Goal: Information Seeking & Learning: Learn about a topic

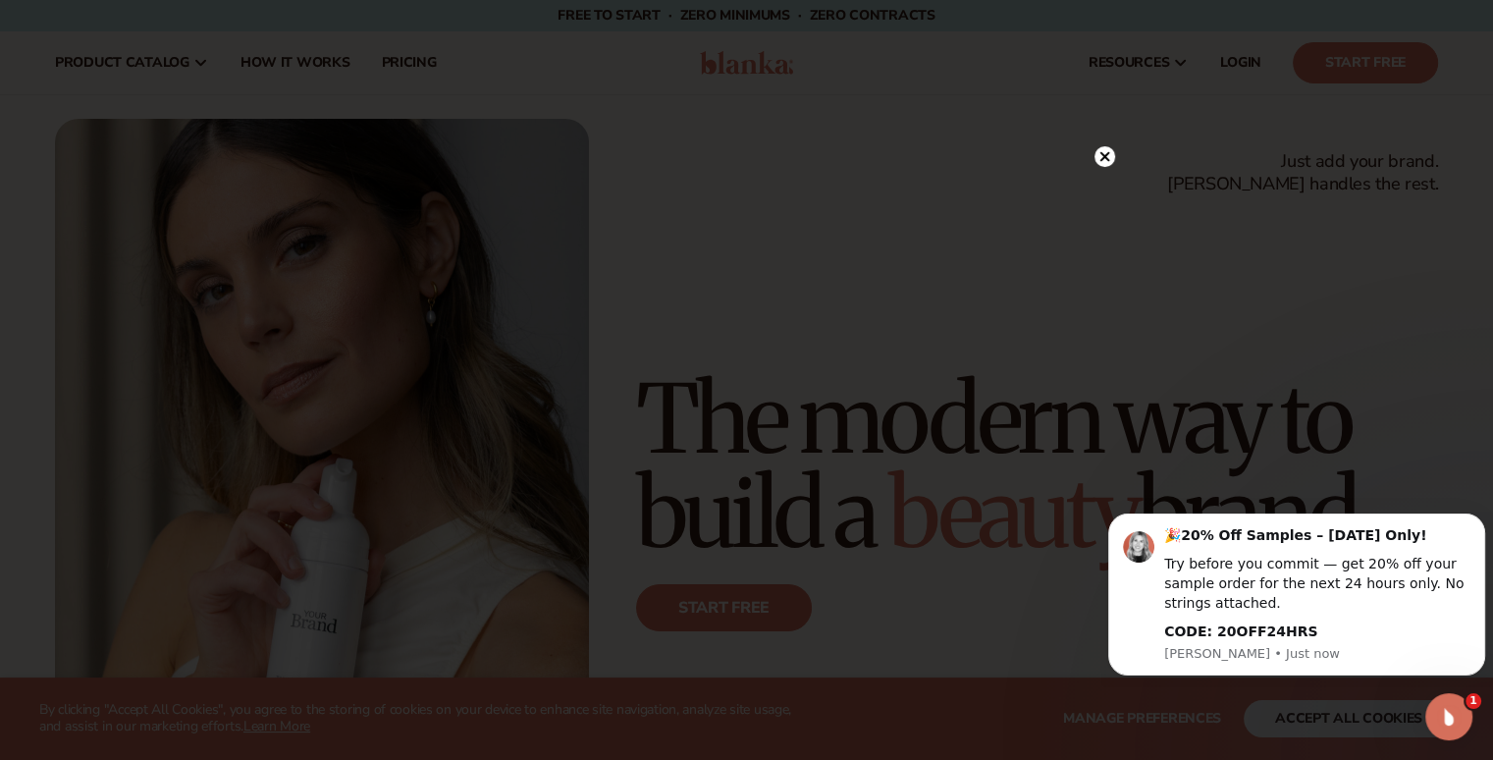
click at [1106, 154] on icon at bounding box center [1104, 156] width 10 height 10
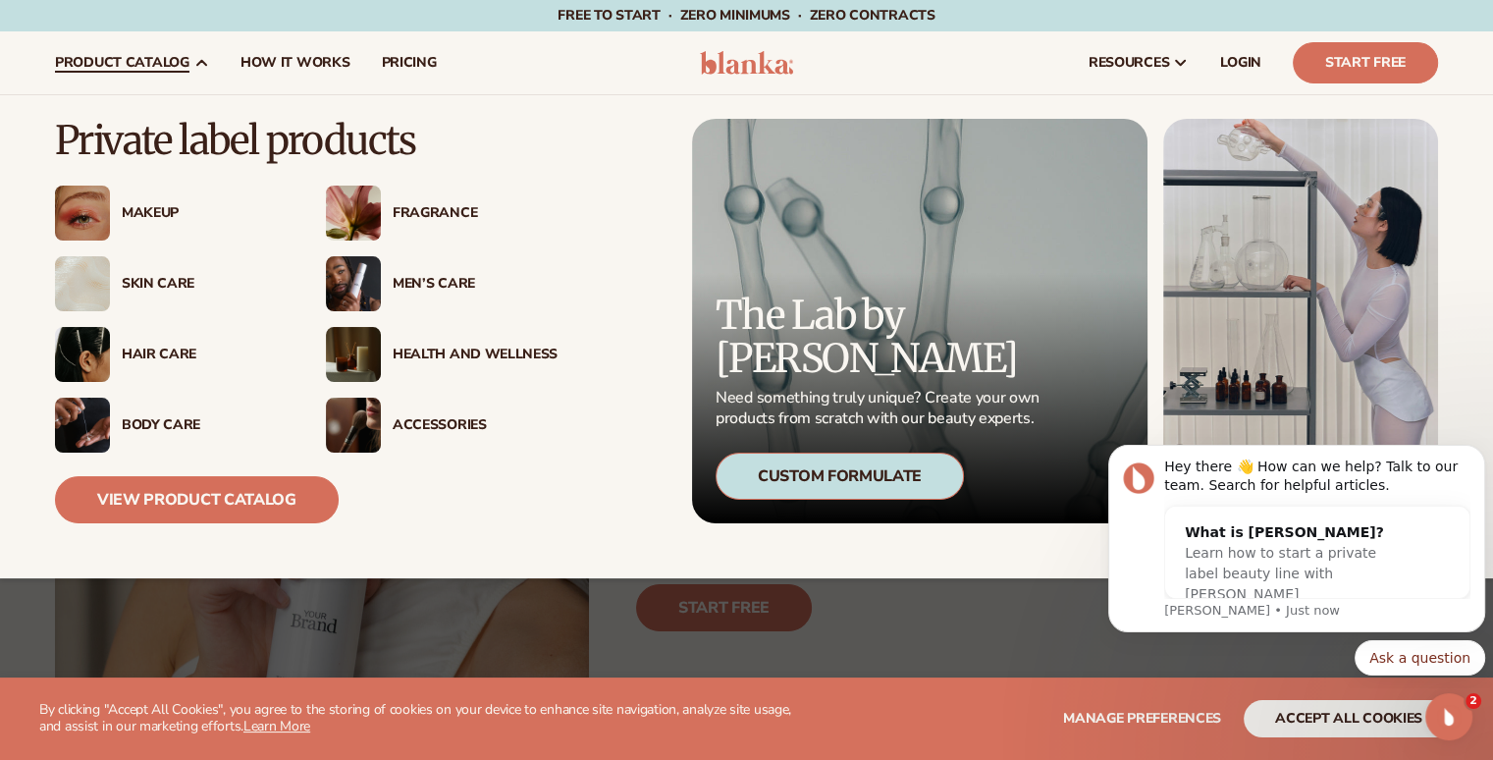
click at [84, 210] on img at bounding box center [82, 212] width 55 height 55
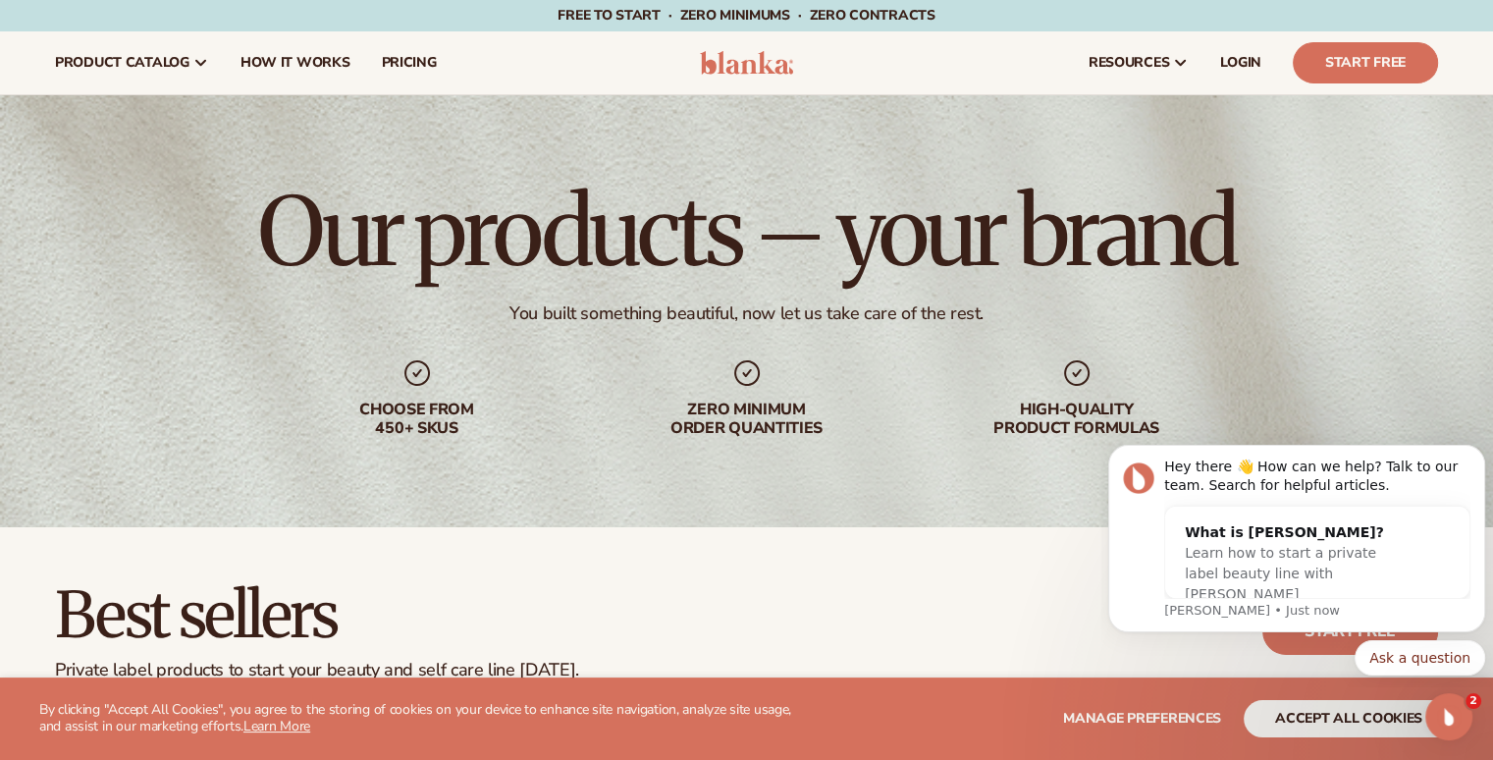
click at [1481, 454] on icon "Dismiss notification" at bounding box center [1479, 450] width 11 height 11
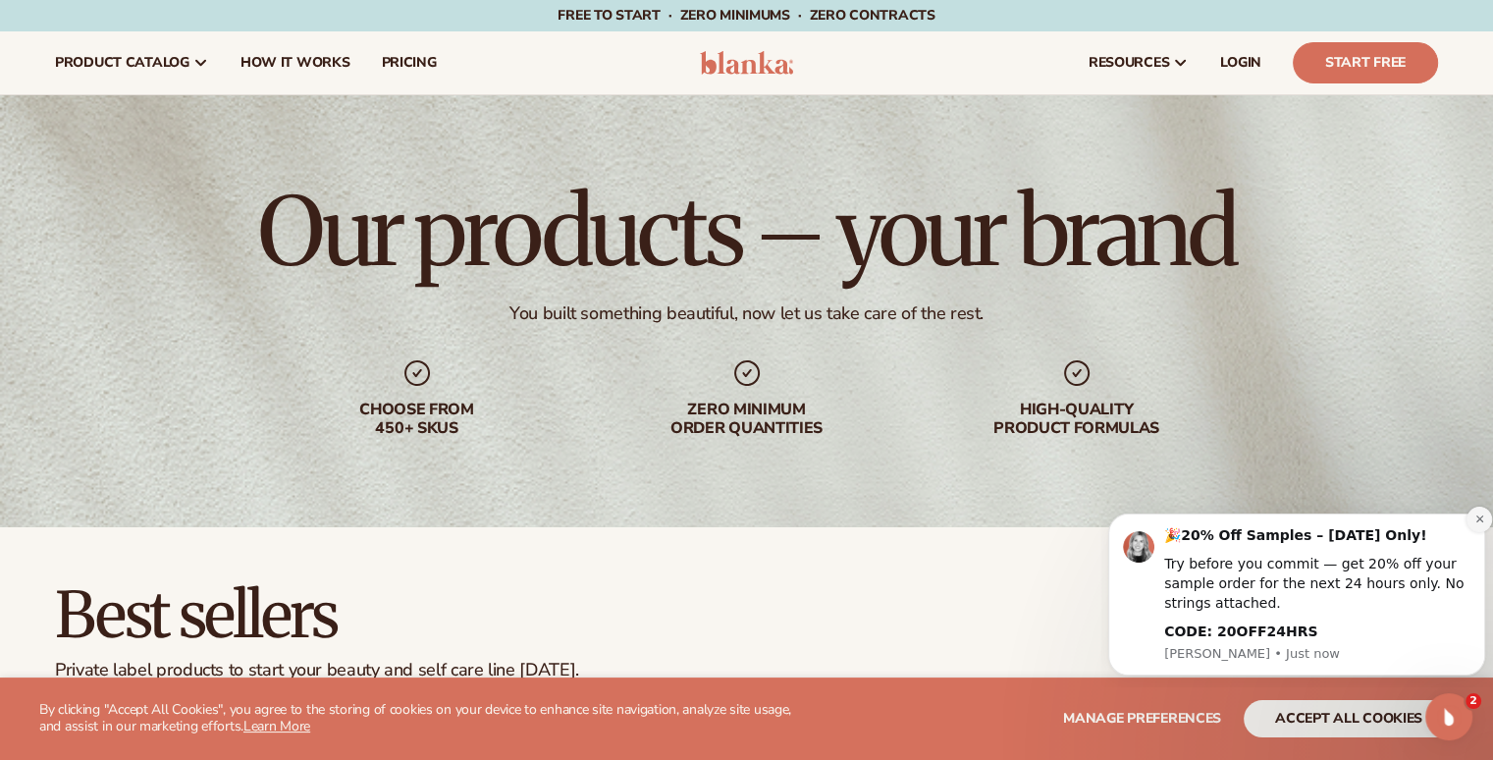
click at [1479, 519] on icon "Dismiss notification" at bounding box center [1478, 518] width 7 height 7
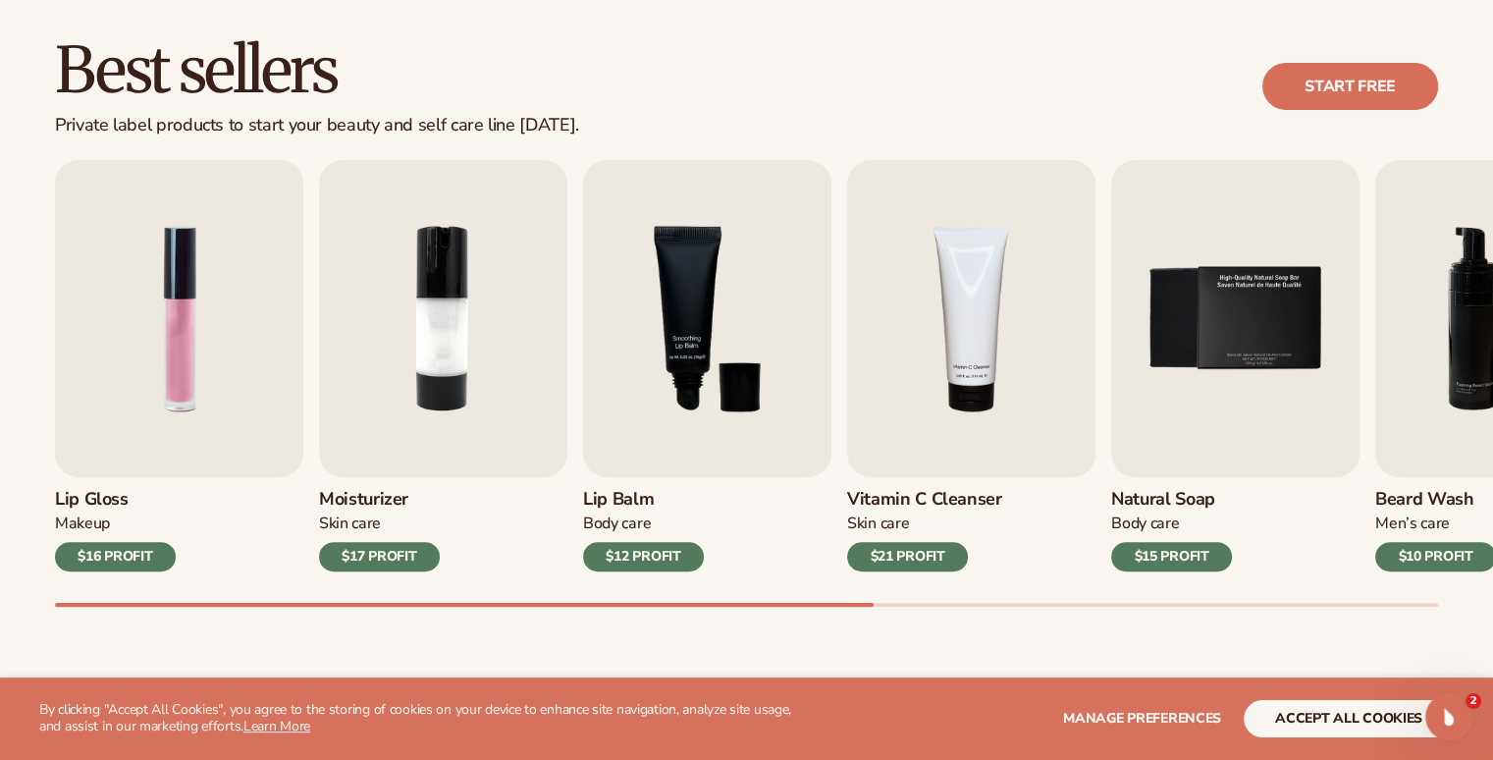
scroll to position [573, 0]
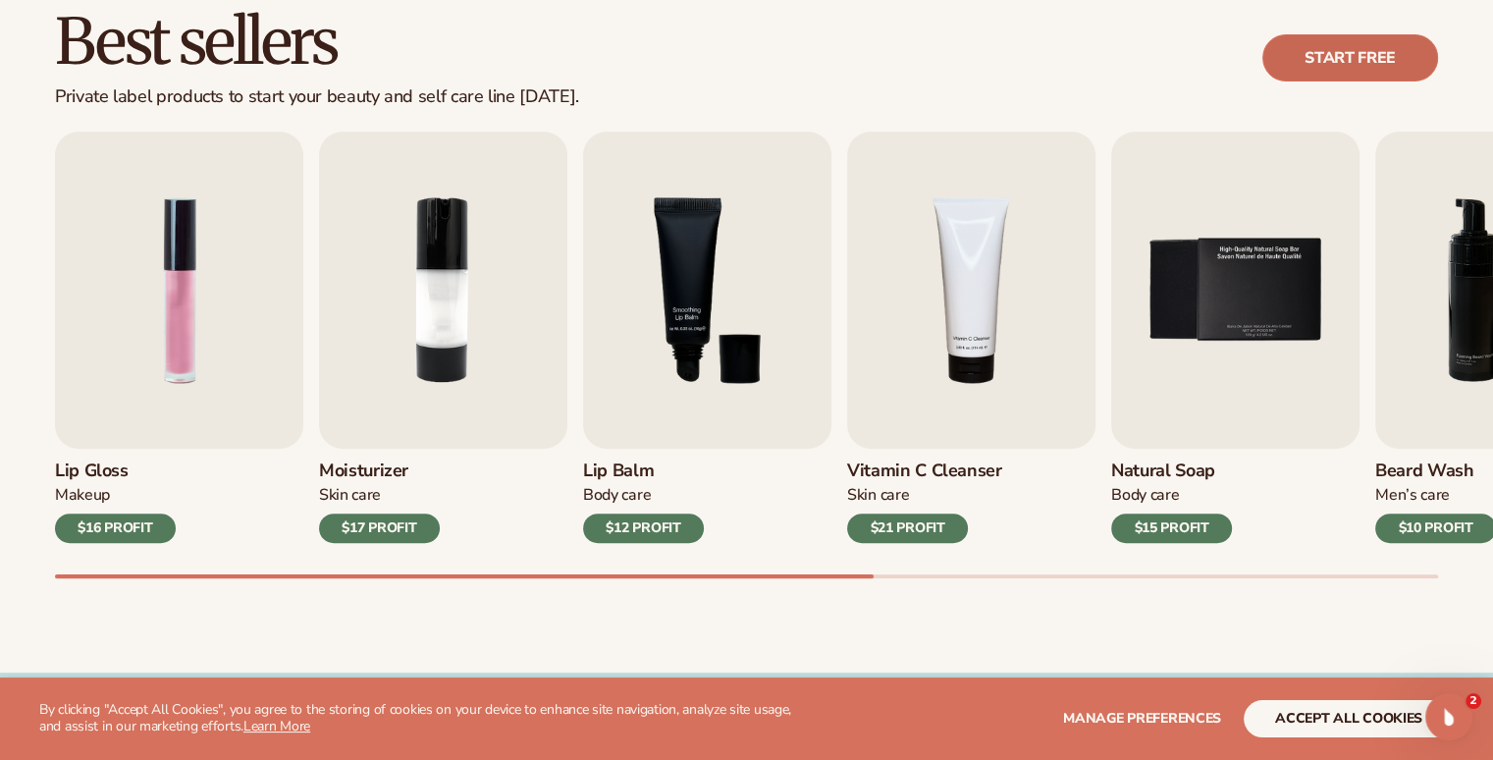
click at [1336, 58] on link "Start free" at bounding box center [1350, 57] width 176 height 47
click at [695, 456] on div "Lip Gloss Makeup $16 PROFIT Moisturizer Skin Care $17 PROFIT Lip Balm Body Care…" at bounding box center [774, 355] width 1438 height 447
click at [238, 373] on img "1 / 9" at bounding box center [179, 290] width 248 height 317
click at [172, 357] on img "1 / 9" at bounding box center [179, 290] width 248 height 317
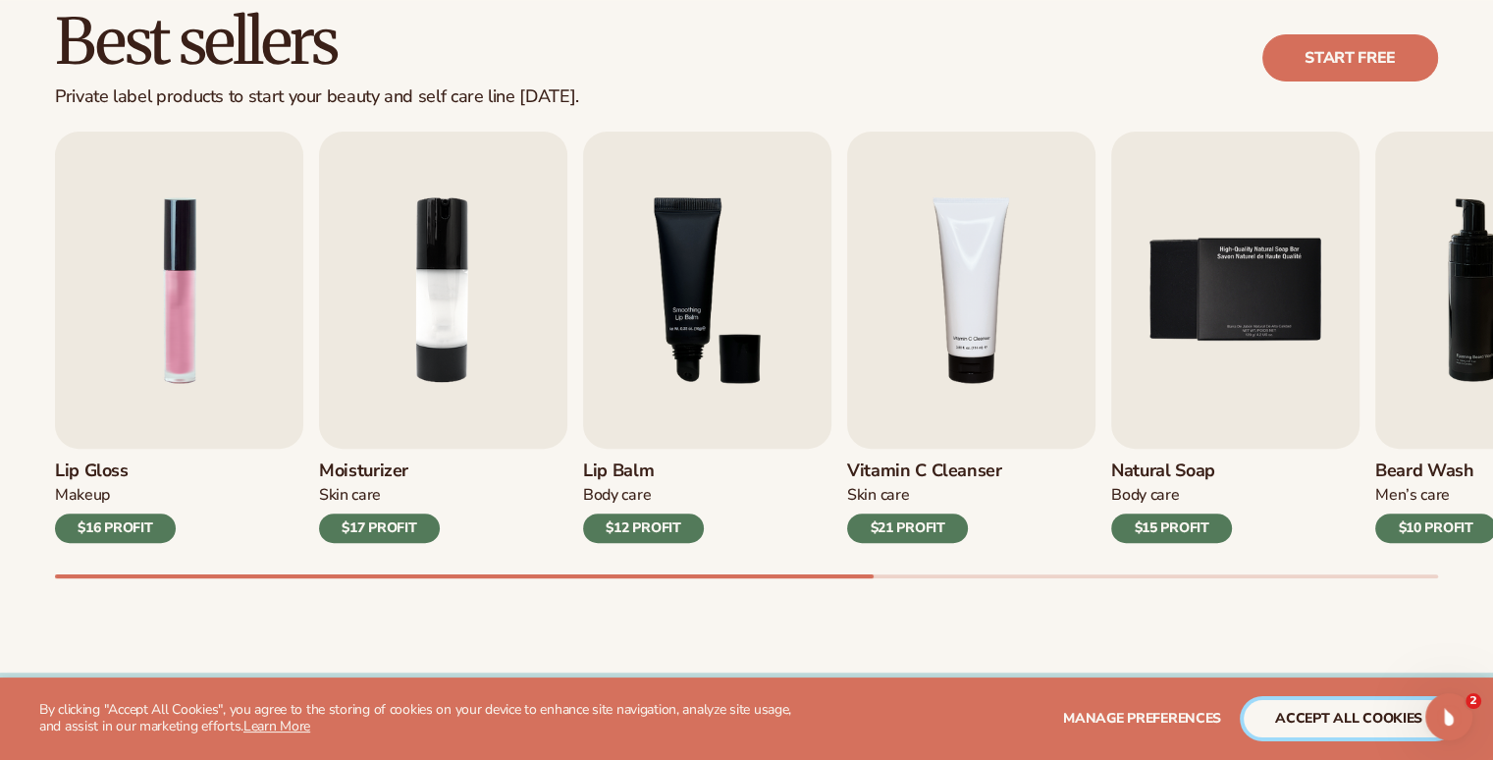
click at [1315, 715] on button "accept all cookies" at bounding box center [1348, 718] width 210 height 37
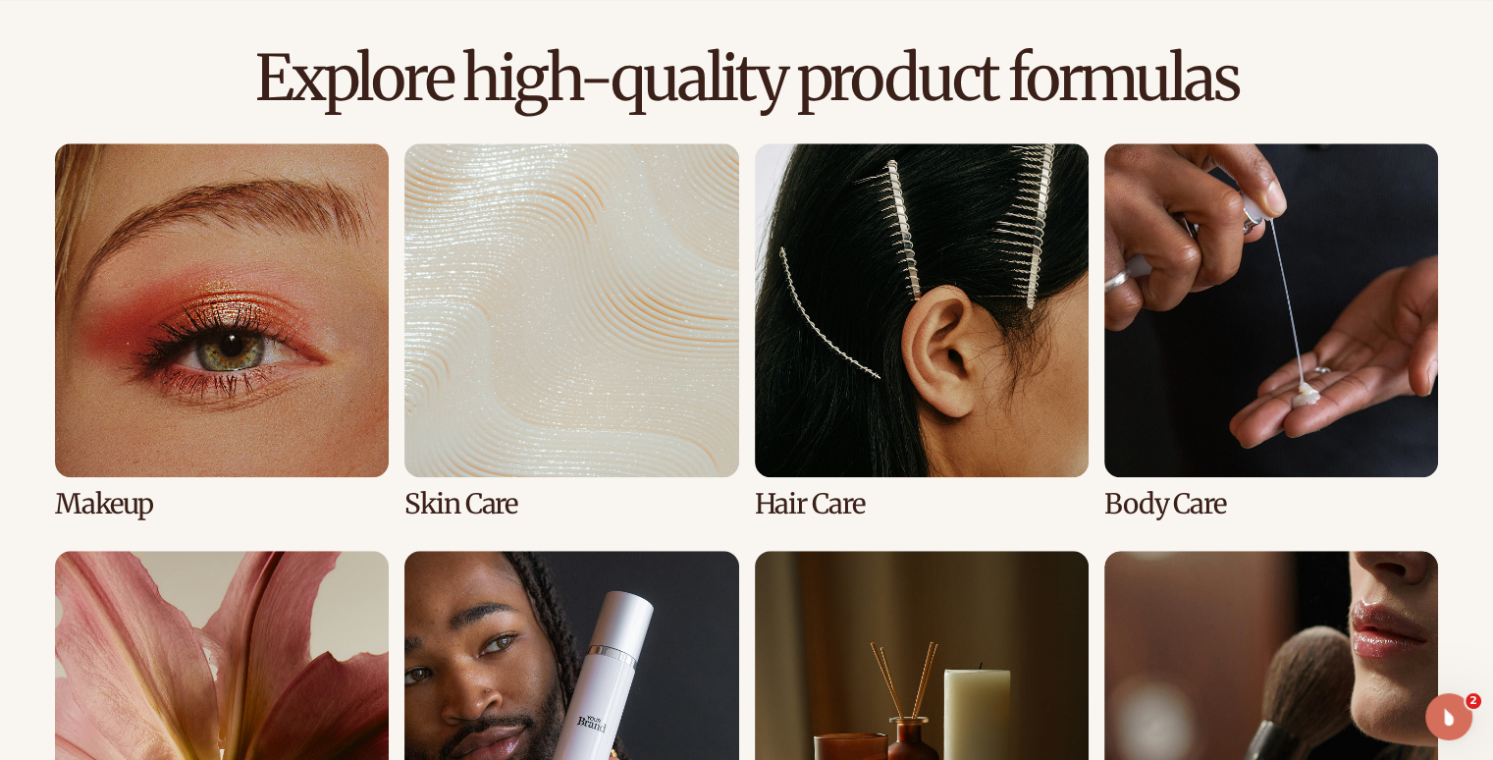
scroll to position [1390, 0]
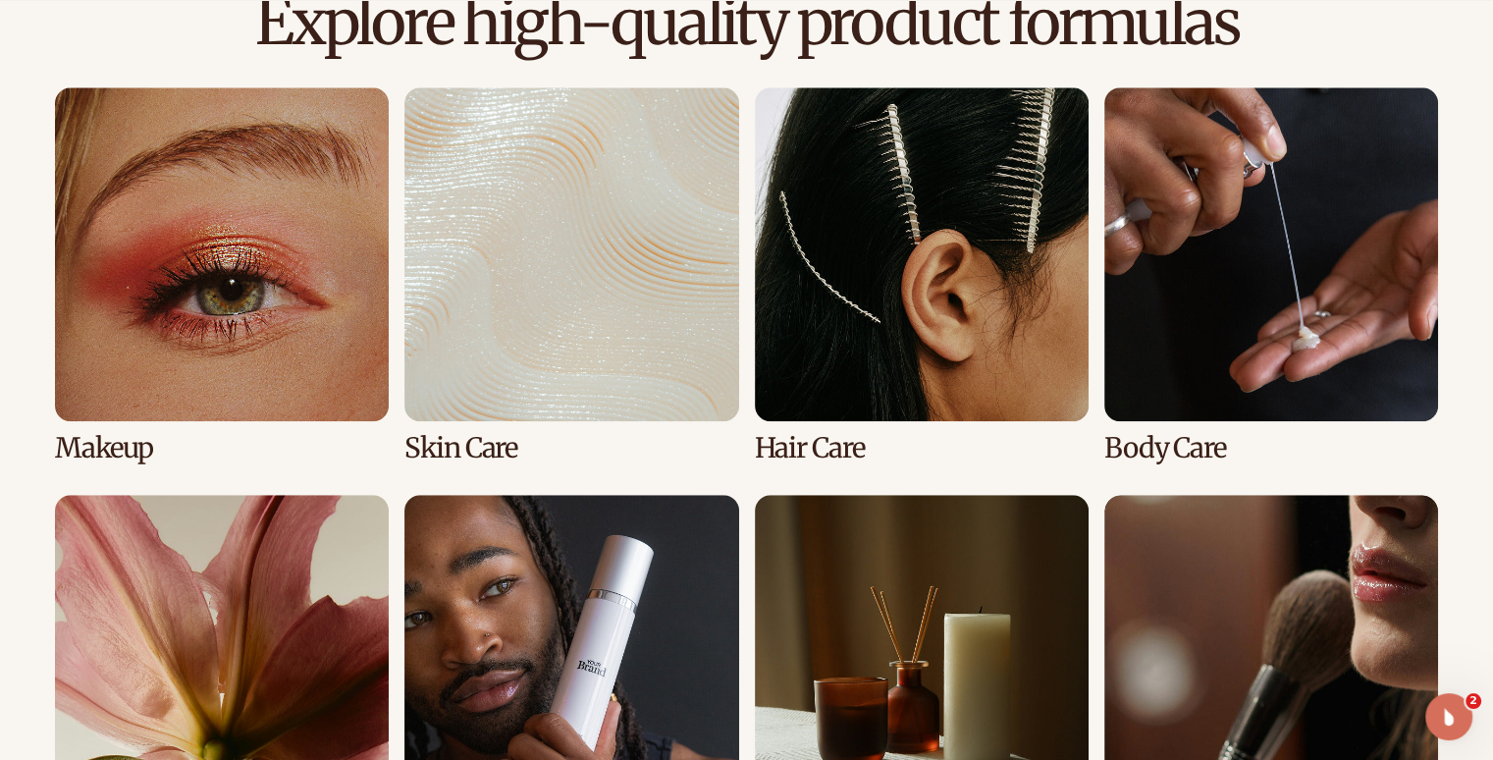
click at [208, 357] on link "1 / 8" at bounding box center [222, 275] width 334 height 376
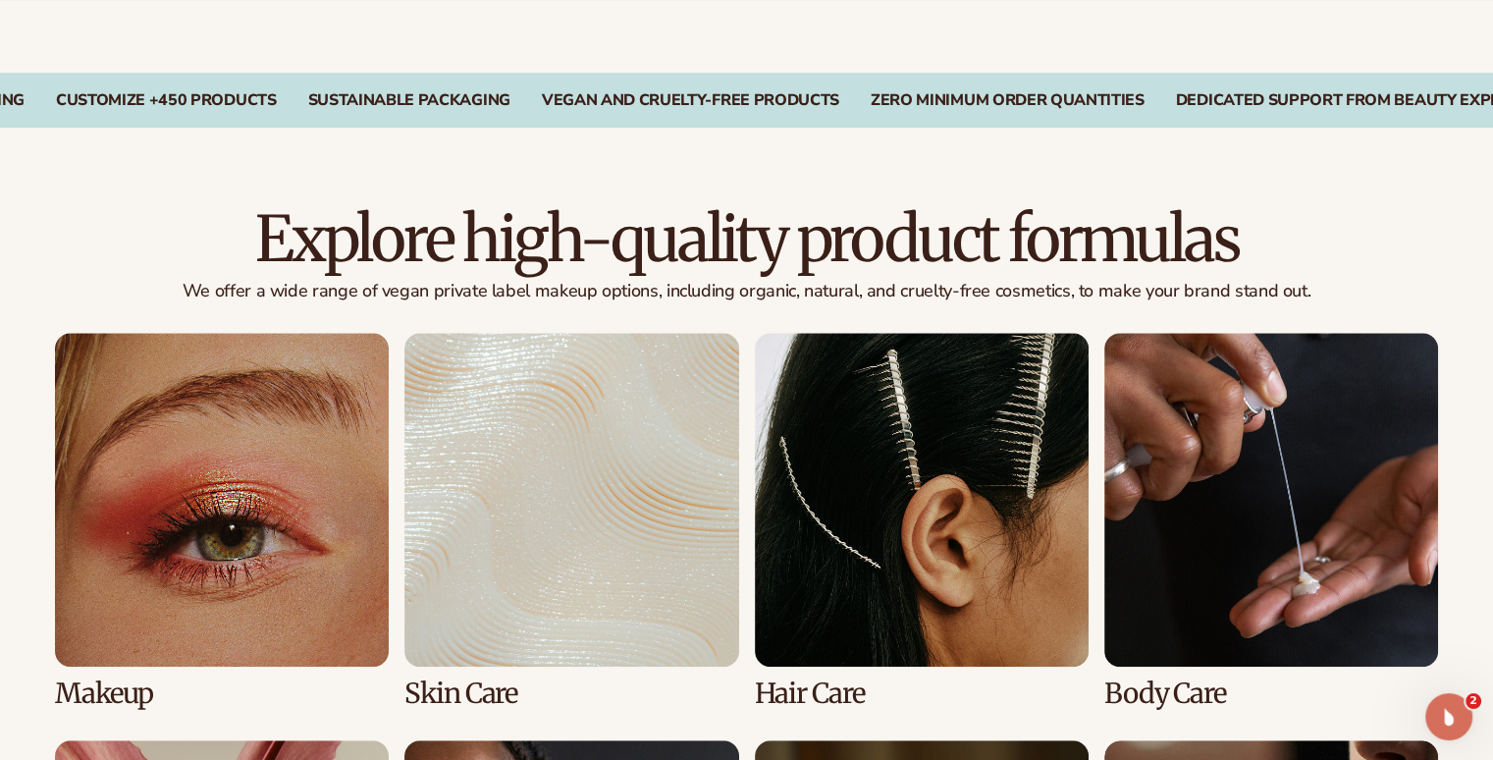
scroll to position [1572, 0]
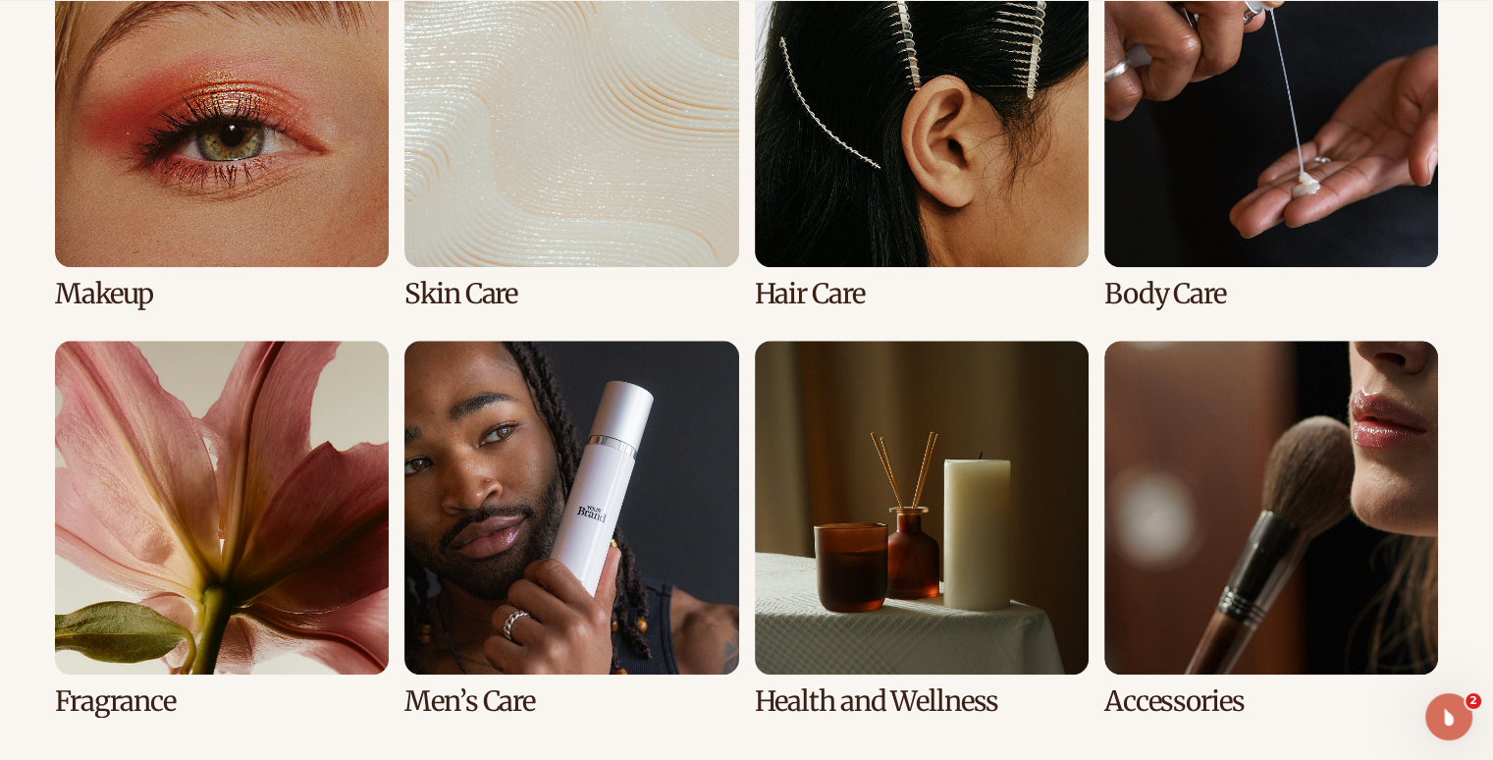
click at [159, 232] on link "1 / 8" at bounding box center [222, 121] width 334 height 376
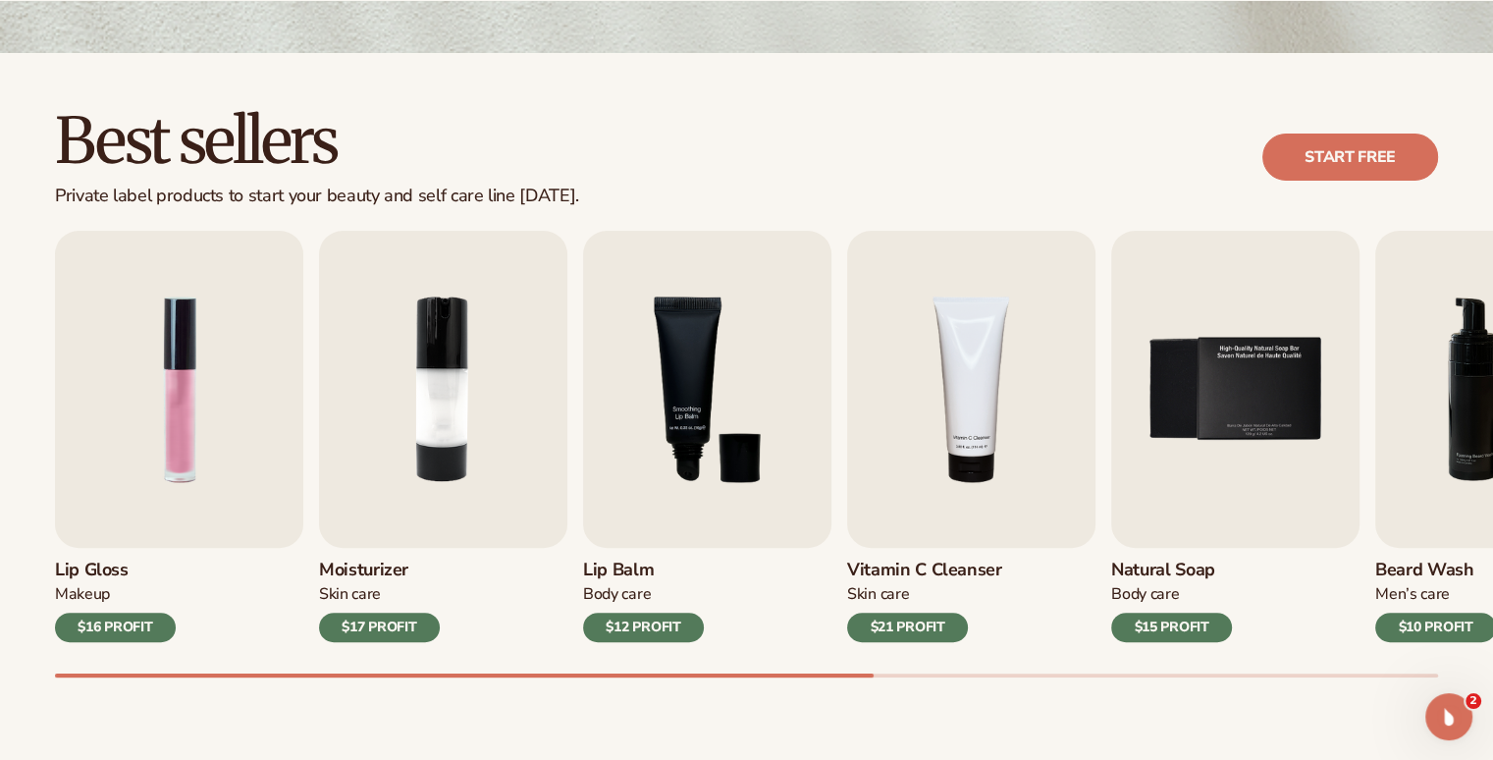
scroll to position [503, 0]
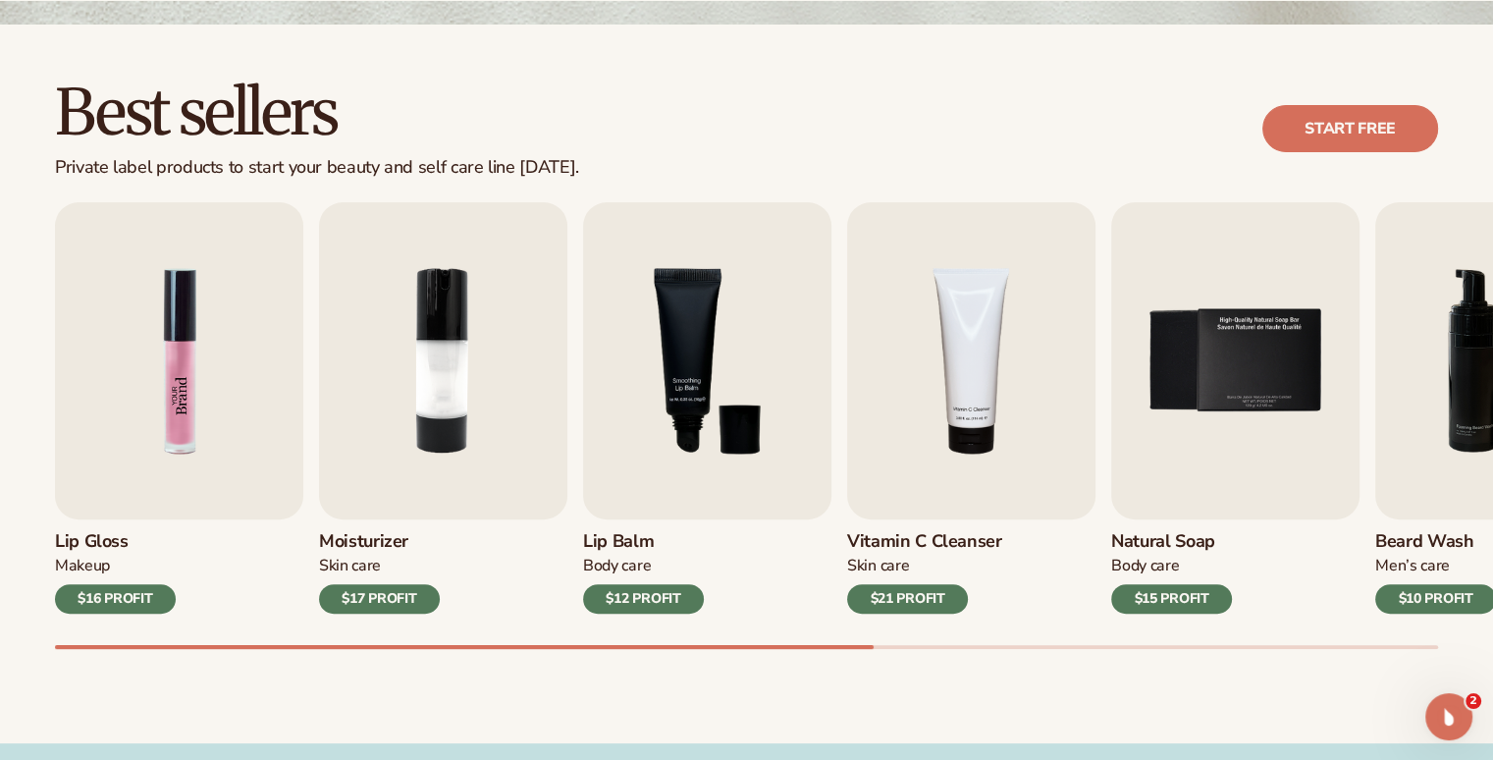
click at [181, 445] on img "1 / 9" at bounding box center [179, 360] width 248 height 317
click at [181, 409] on img "1 / 9" at bounding box center [179, 360] width 248 height 317
click at [970, 388] on img "4 / 9" at bounding box center [971, 360] width 248 height 317
click at [1272, 386] on img "5 / 9" at bounding box center [1235, 360] width 248 height 317
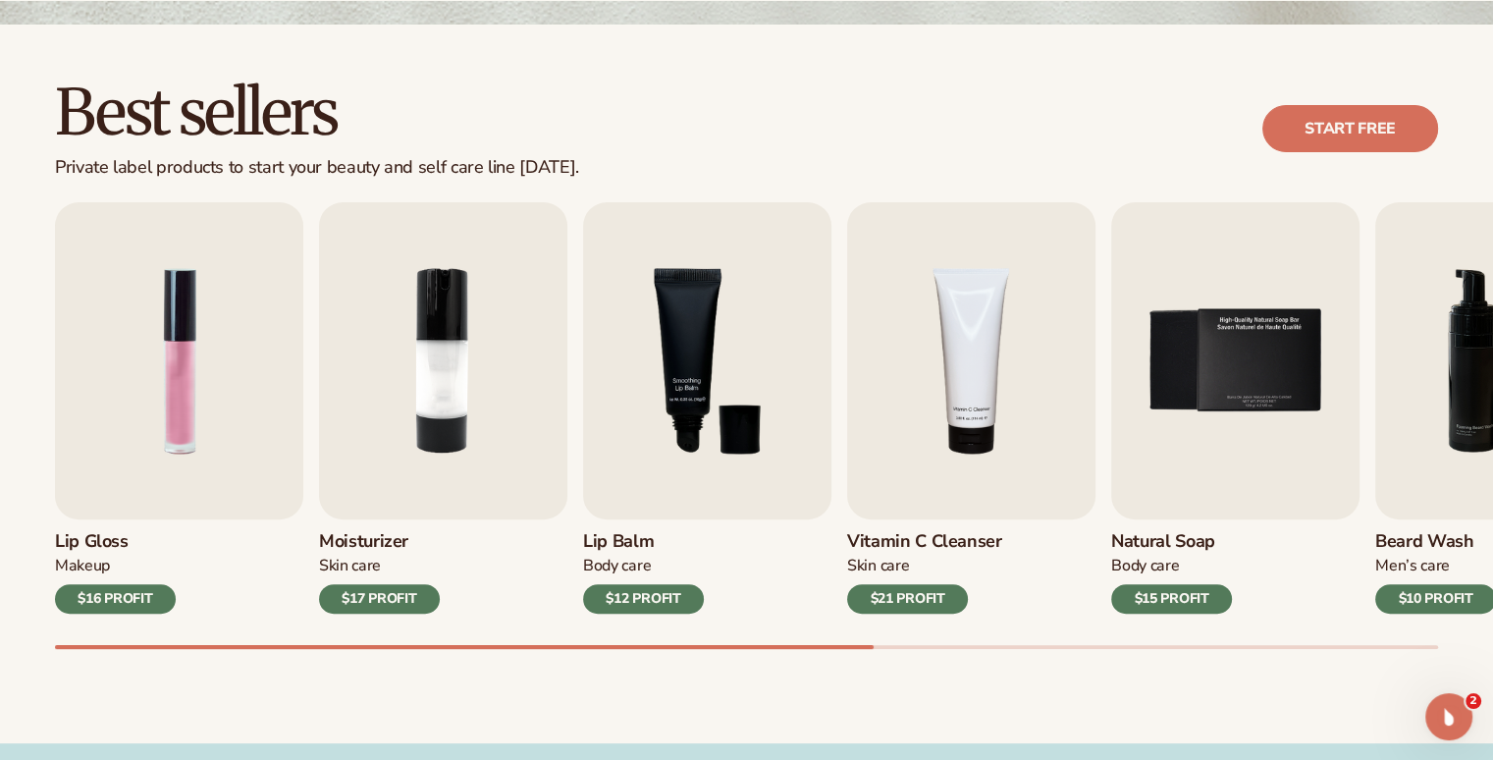
click at [143, 594] on div "$16 PROFIT" at bounding box center [115, 598] width 121 height 29
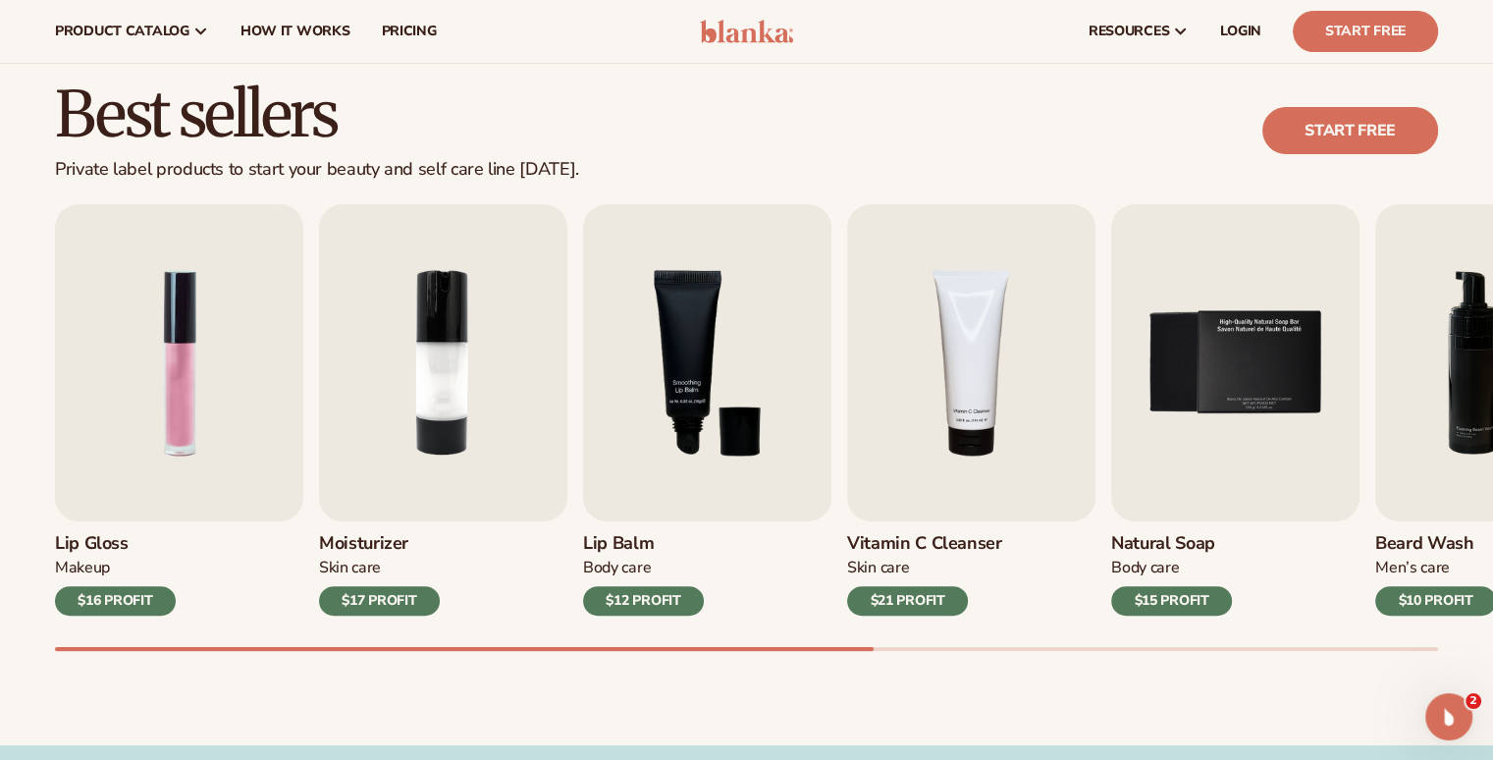
scroll to position [0, 0]
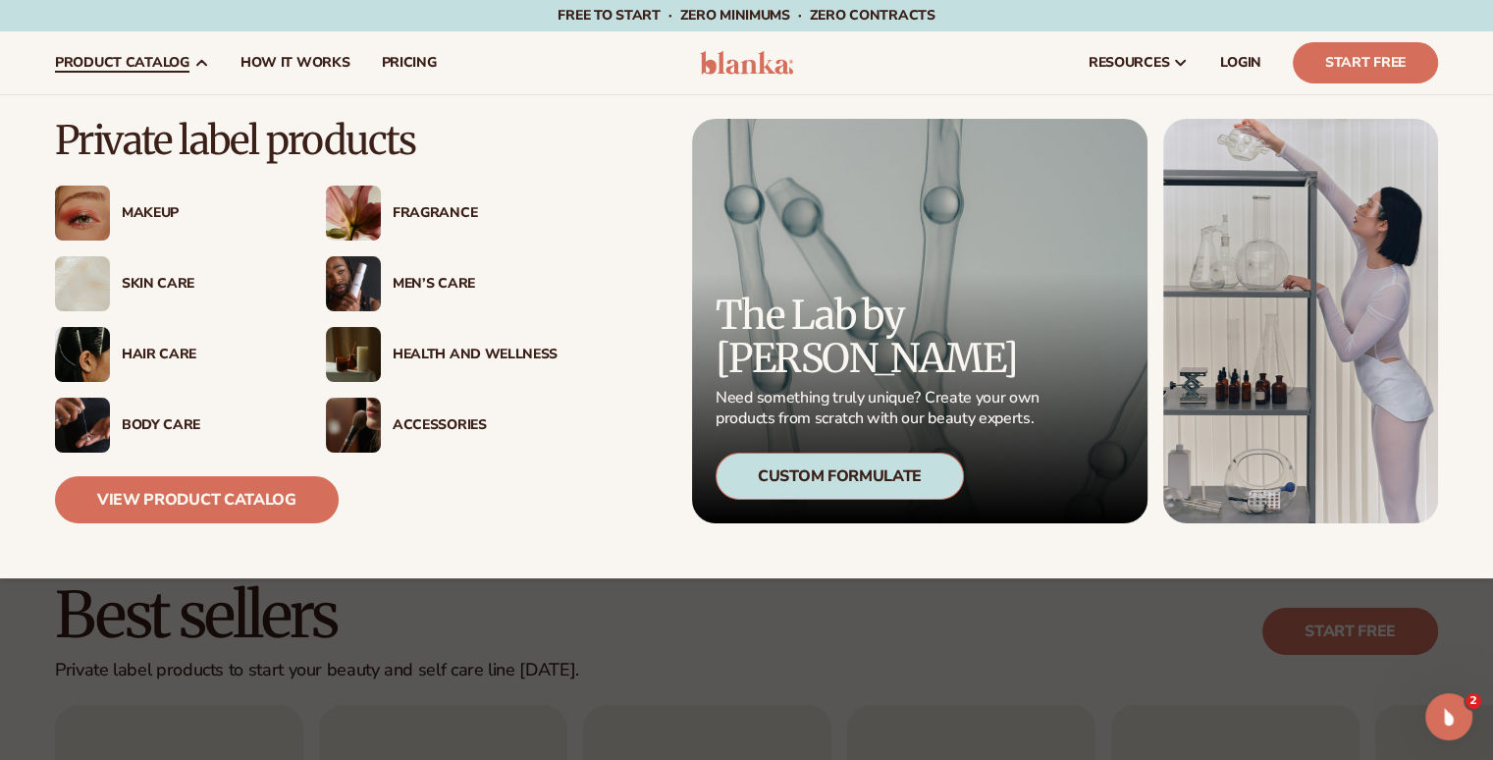
click at [375, 442] on img at bounding box center [353, 424] width 55 height 55
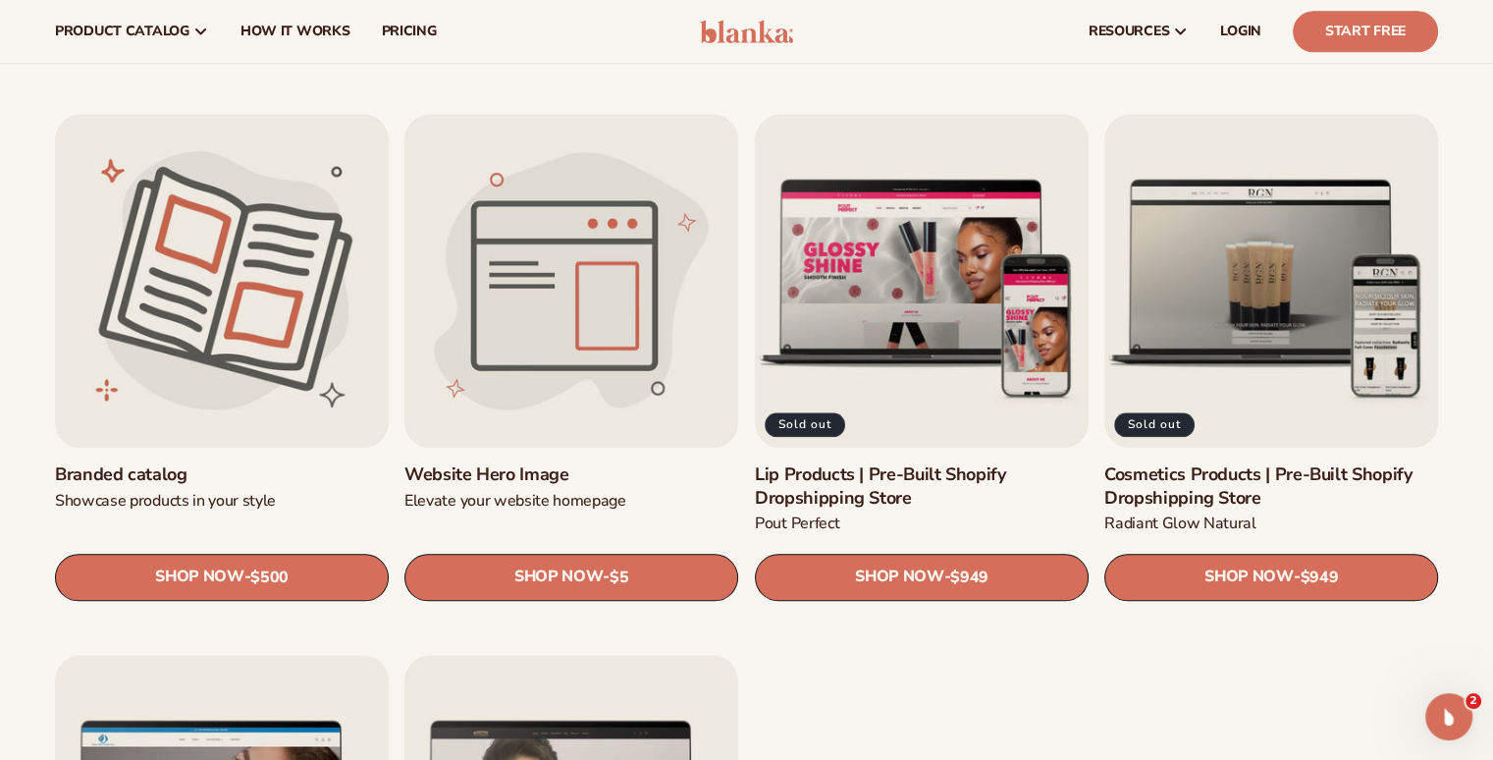
scroll to position [2084, 0]
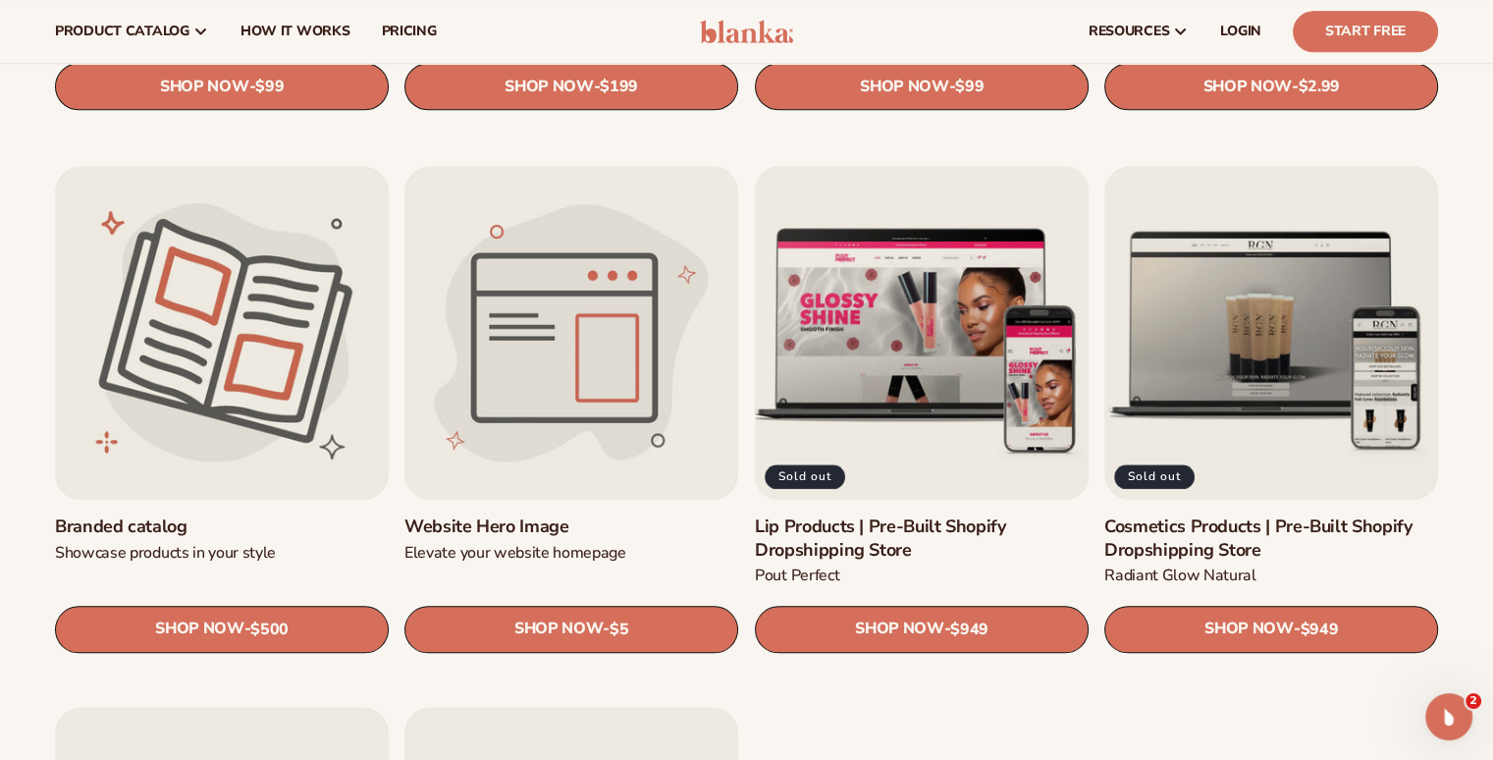
click at [938, 515] on link "Lip Products | Pre-Built Shopify Dropshipping Store" at bounding box center [922, 538] width 334 height 46
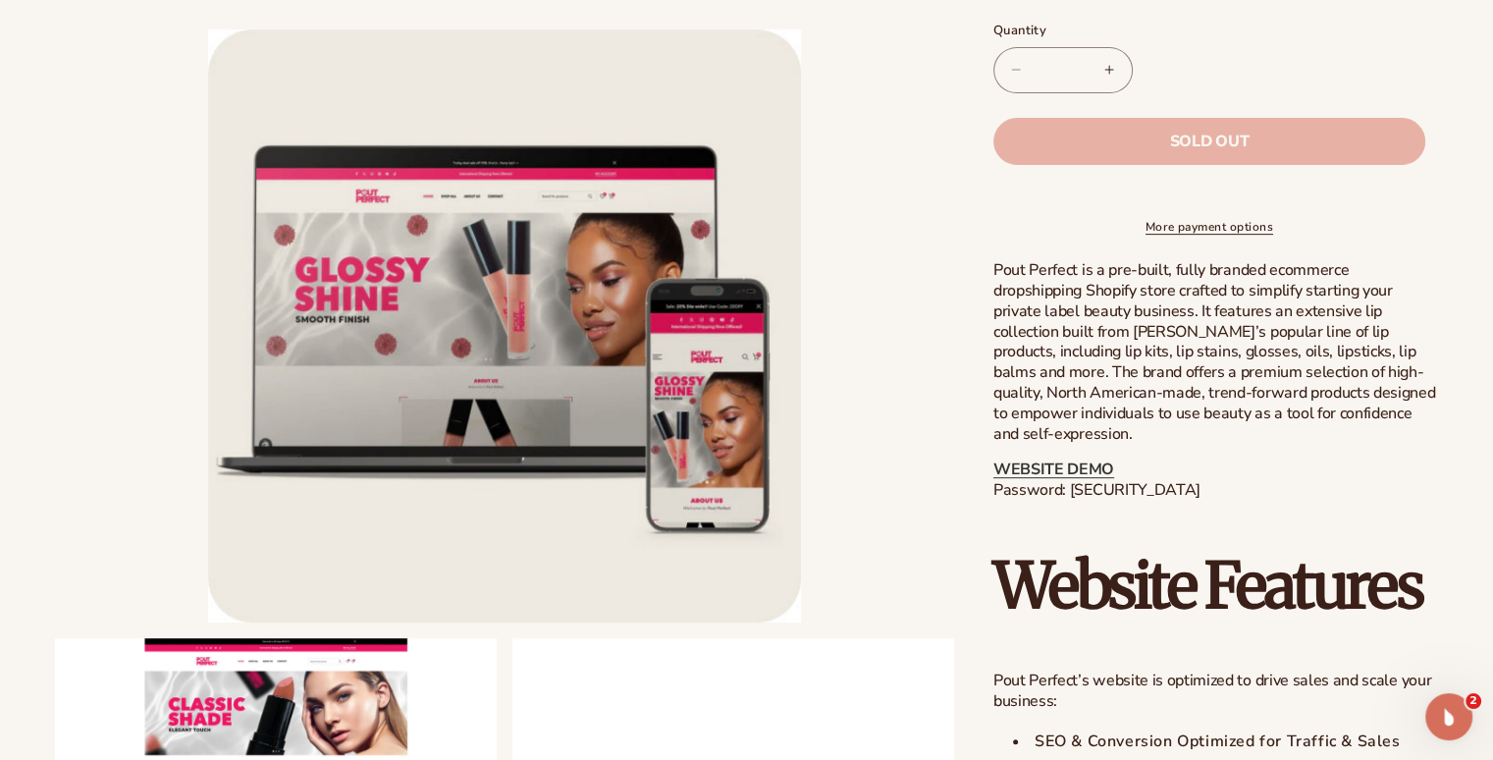
scroll to position [794, 0]
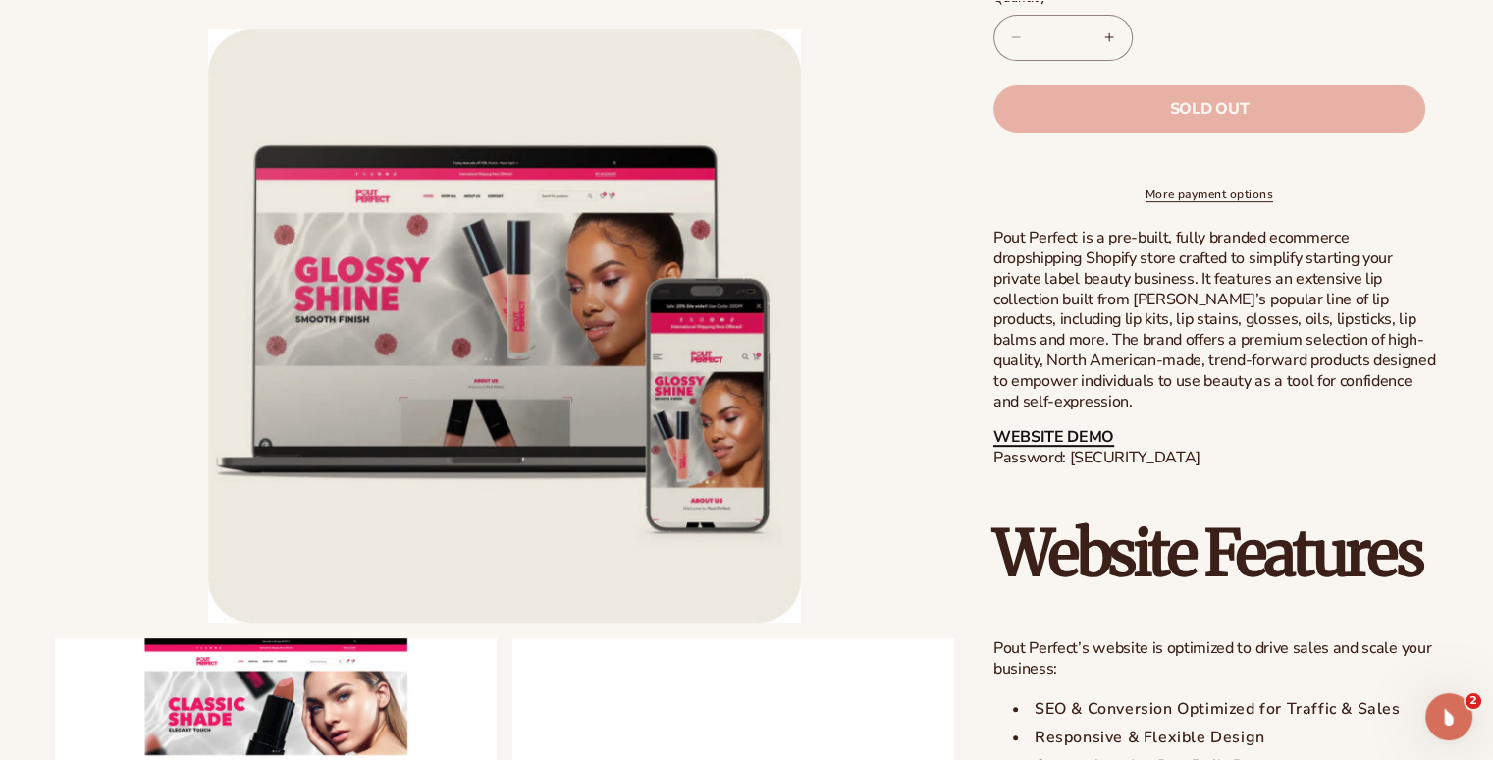
click at [1029, 448] on link "WEBSITE DEMO" at bounding box center [1053, 437] width 121 height 22
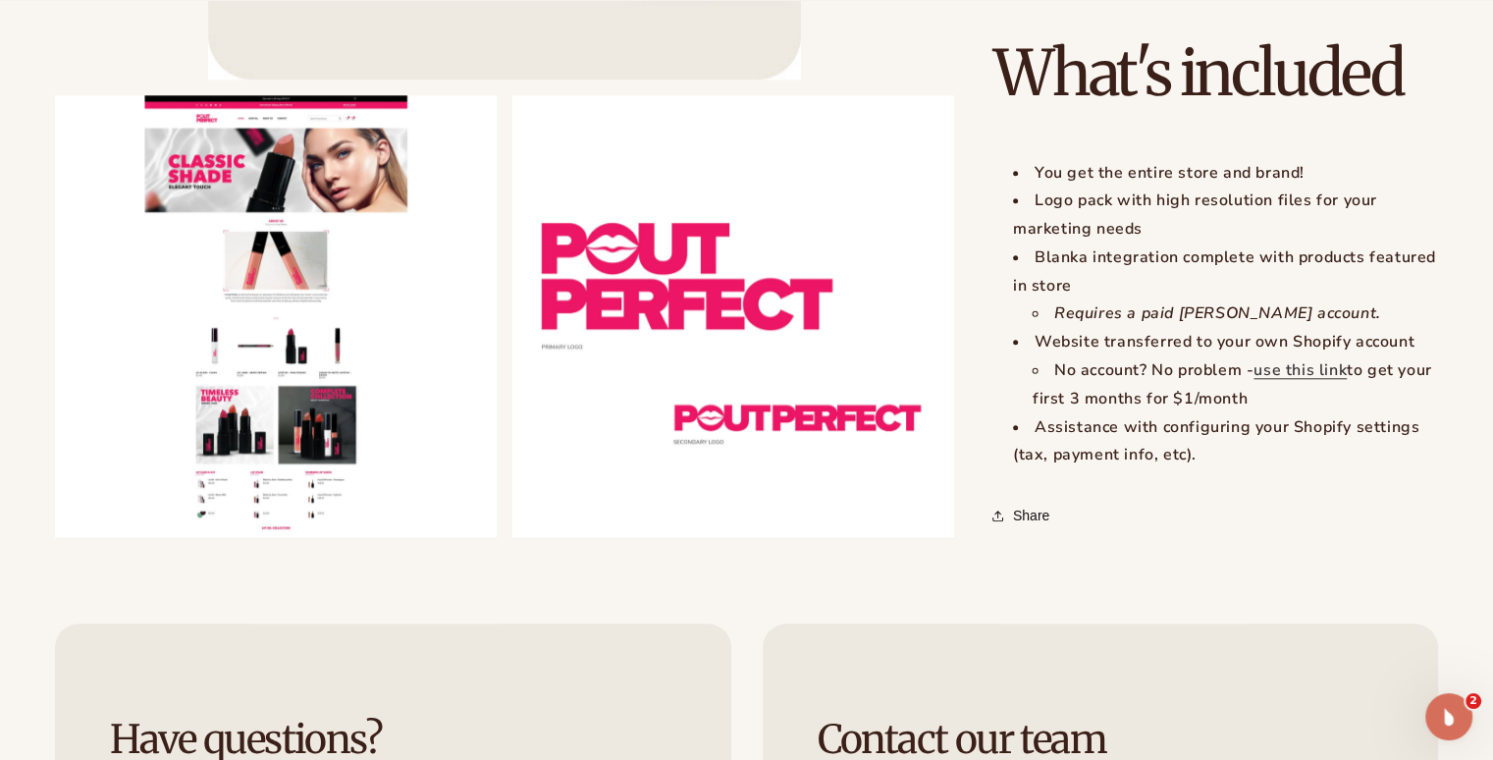
scroll to position [1944, 0]
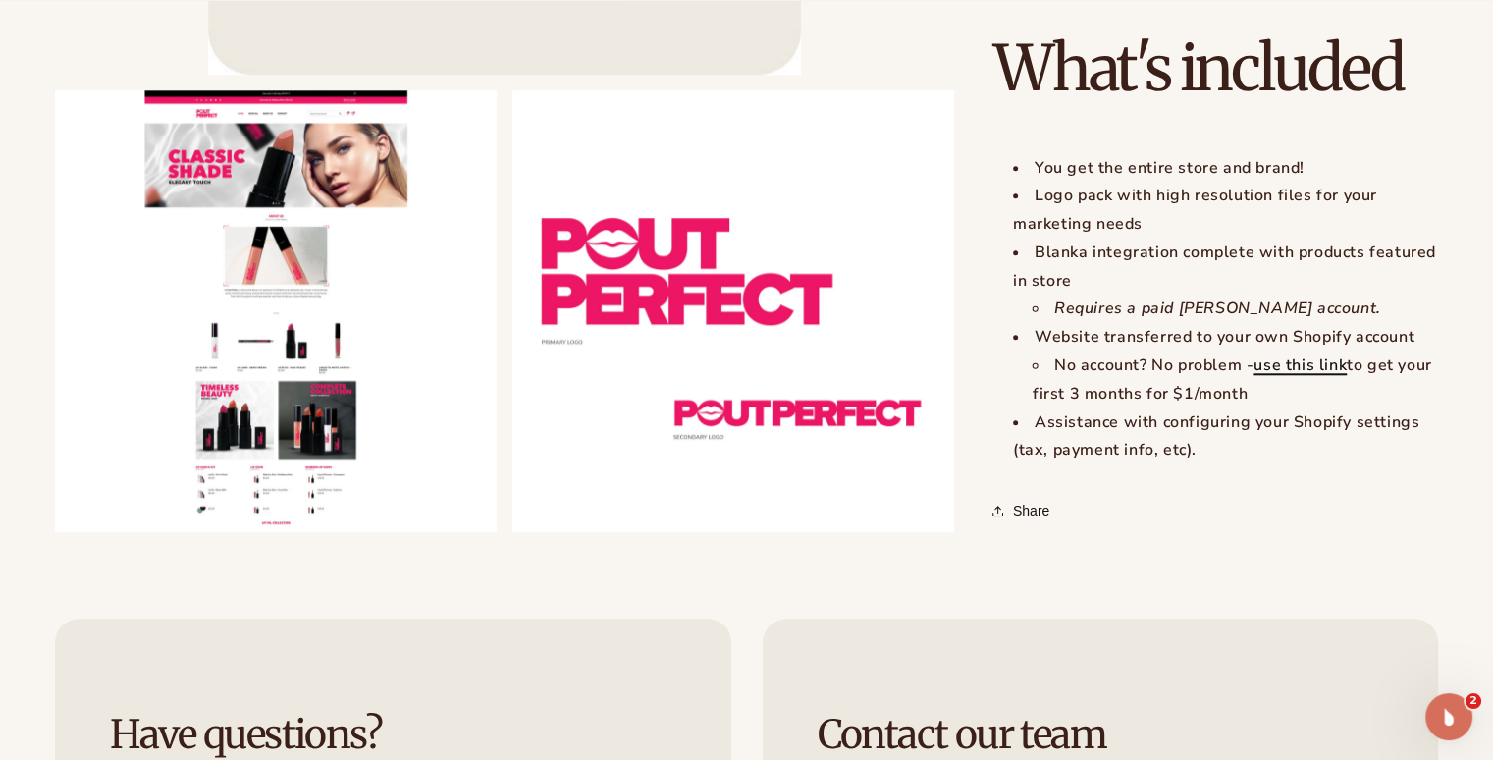
click at [1302, 376] on link "use this link" at bounding box center [1299, 365] width 93 height 22
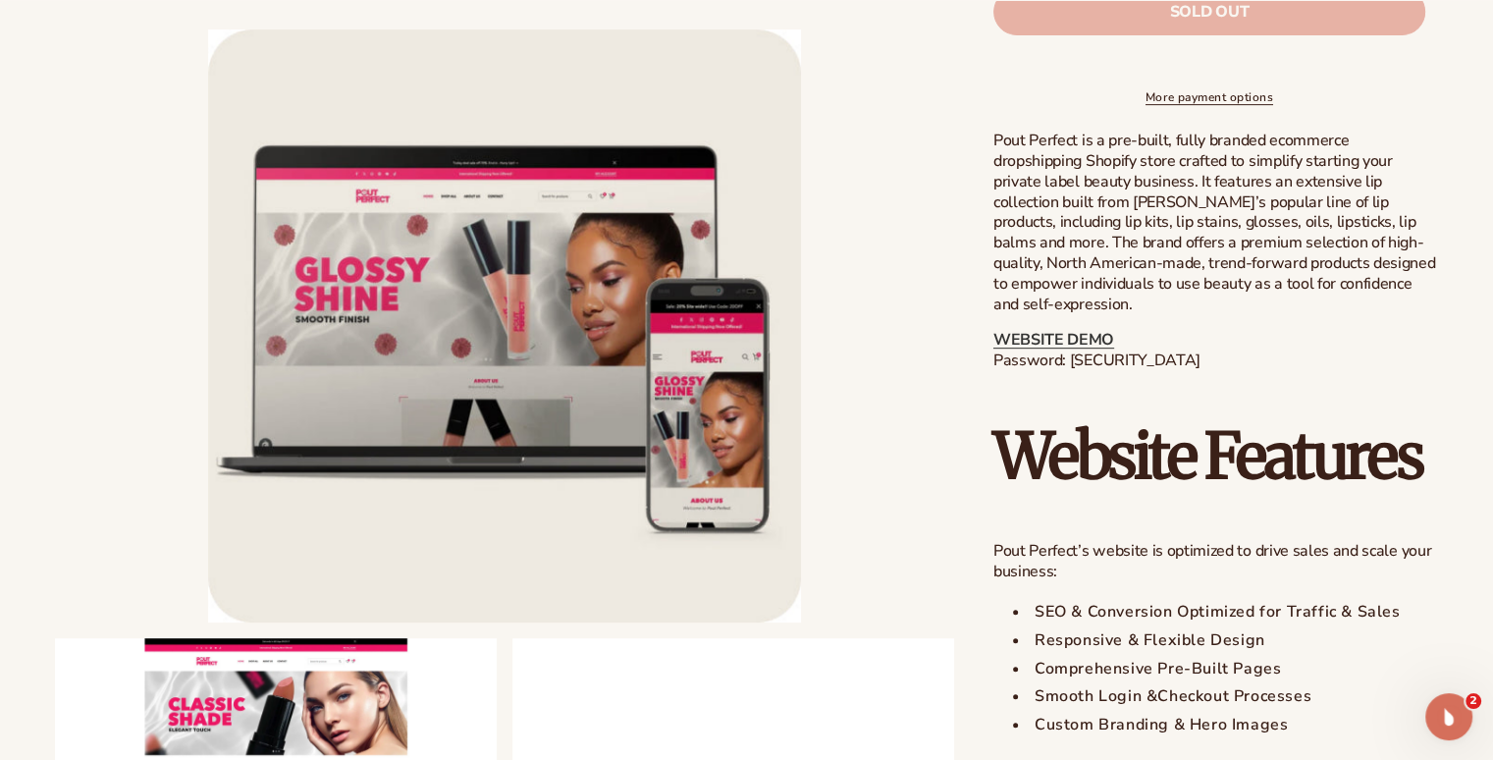
scroll to position [895, 0]
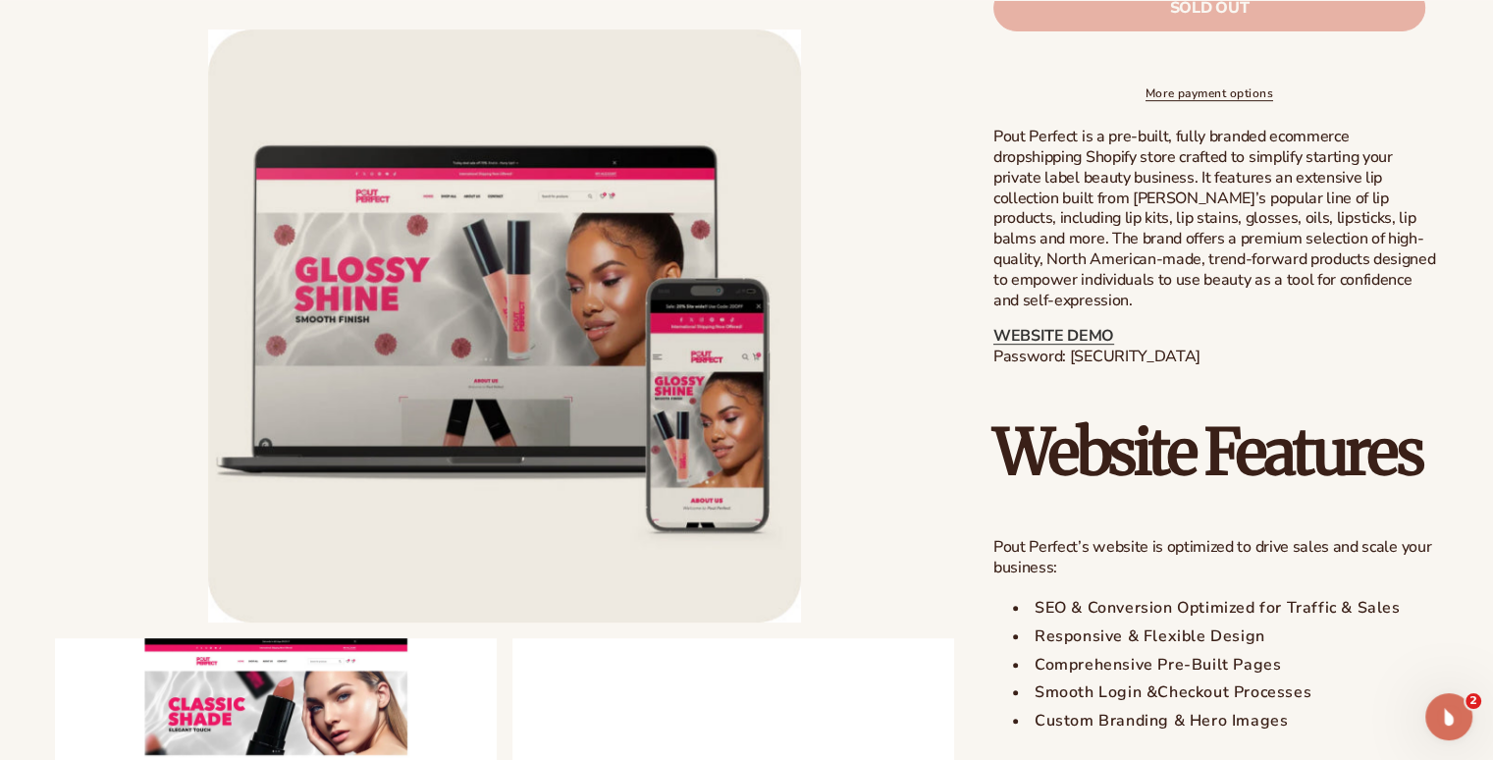
click at [808, 74] on li "Open media 1 in modal" at bounding box center [504, 325] width 899 height 593
click at [208, 622] on button "Open media 1 in modal" at bounding box center [208, 622] width 0 height 0
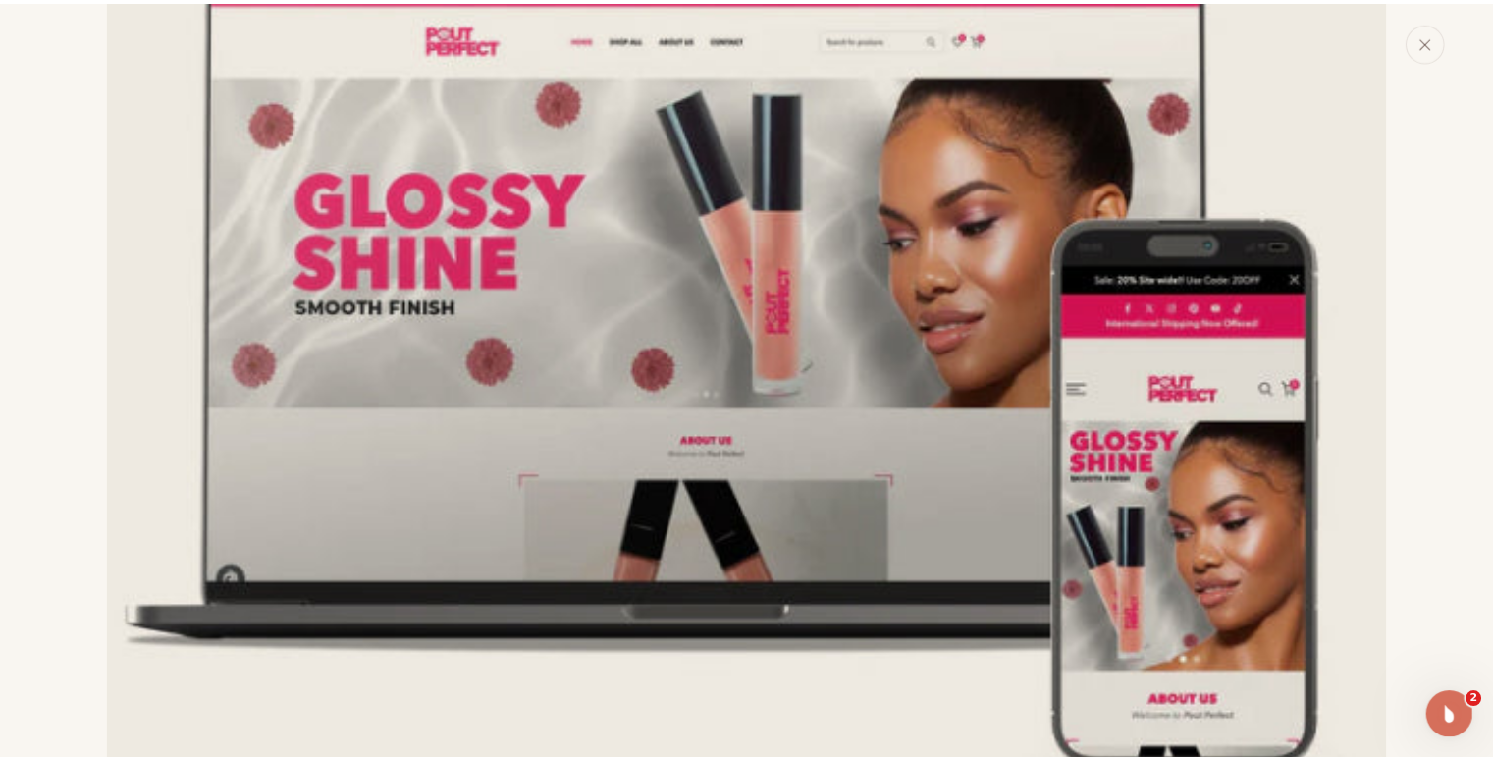
scroll to position [365, 0]
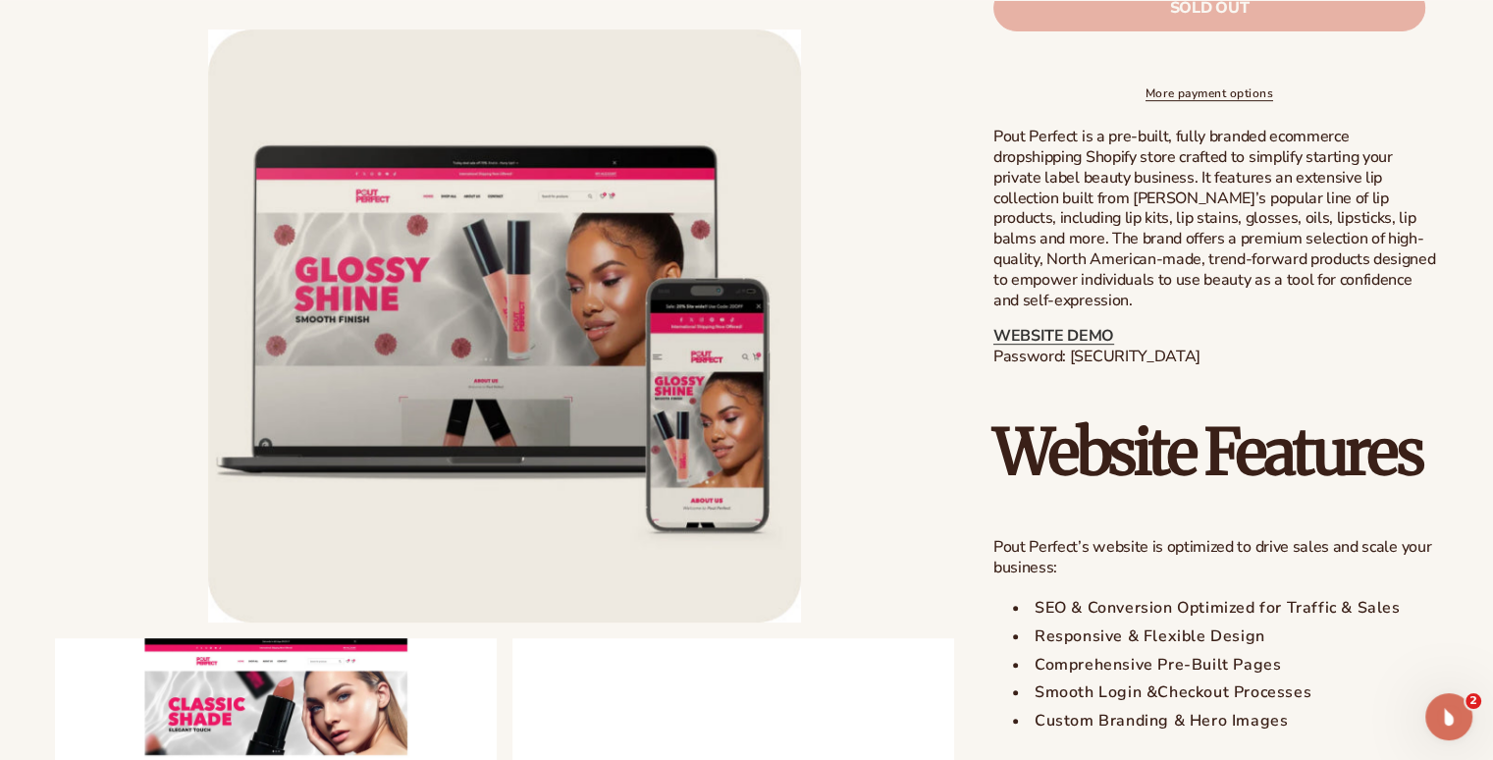
click at [875, 500] on li "Open media 1 in modal" at bounding box center [504, 325] width 899 height 593
click at [876, 502] on li "Open media 1 in modal" at bounding box center [504, 325] width 899 height 593
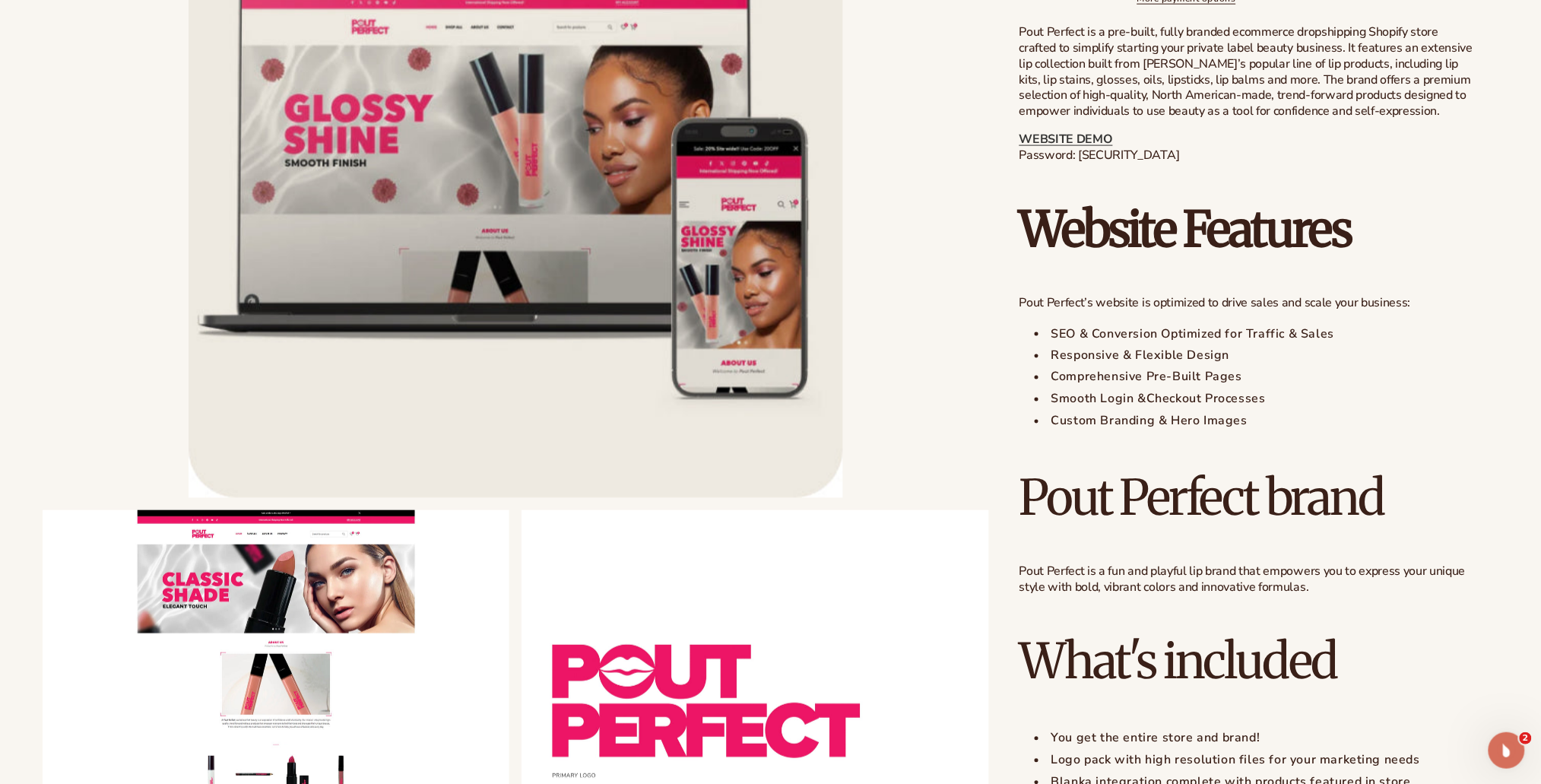
drag, startPoint x: 1127, startPoint y: 5, endPoint x: 923, endPoint y: 429, distance: 470.5
click at [923, 429] on li "Open media 1 in modal" at bounding box center [516, 170] width 947 height 655
